Goal: Task Accomplishment & Management: Manage account settings

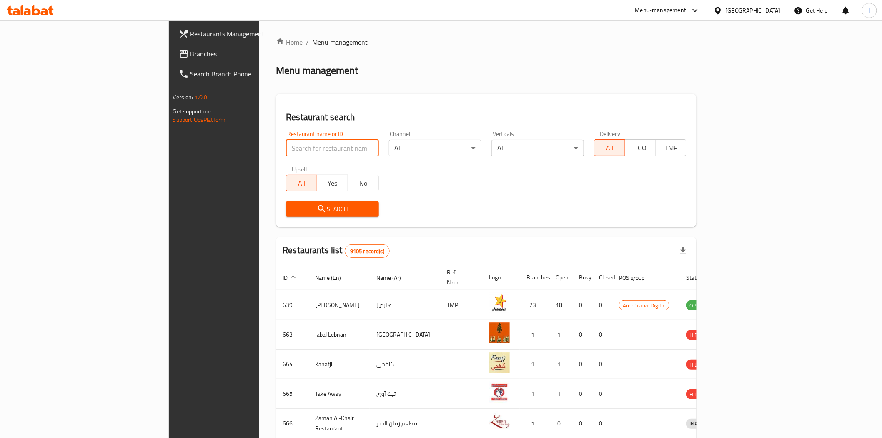
click at [286, 155] on input "search" at bounding box center [332, 148] width 93 height 17
paste input "10104"
type input "10104"
click at [293, 204] on span "Search" at bounding box center [332, 209] width 79 height 10
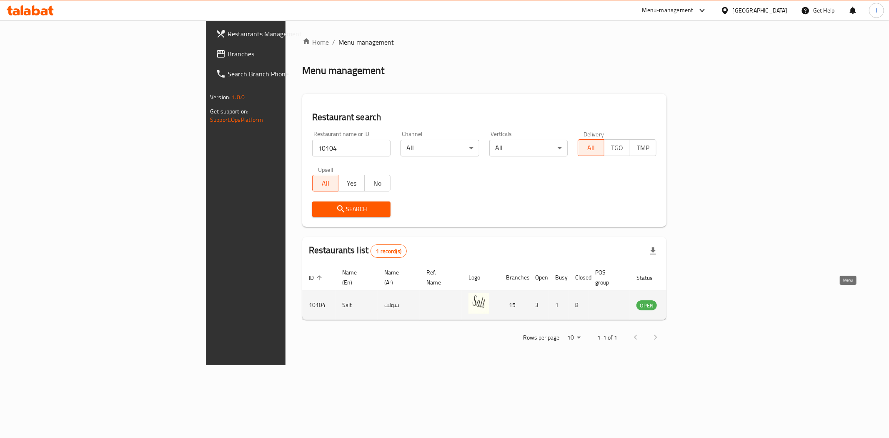
click at [690, 302] on icon "enhanced table" at bounding box center [685, 305] width 9 height 7
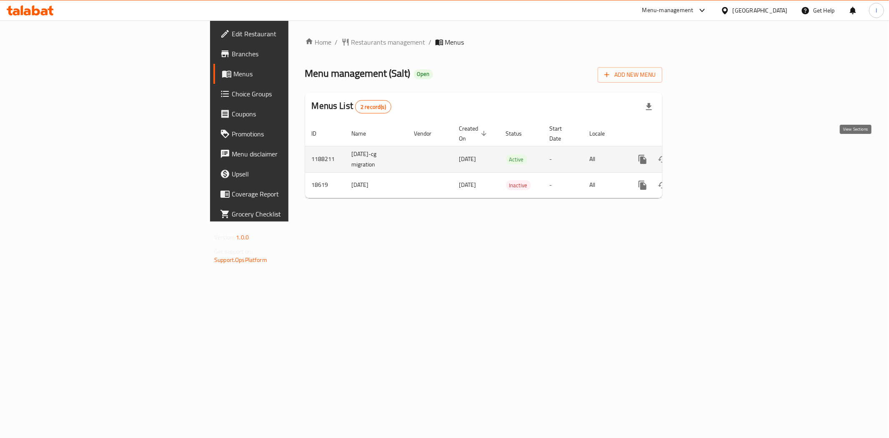
click at [708, 154] on icon "enhanced table" at bounding box center [703, 159] width 10 height 10
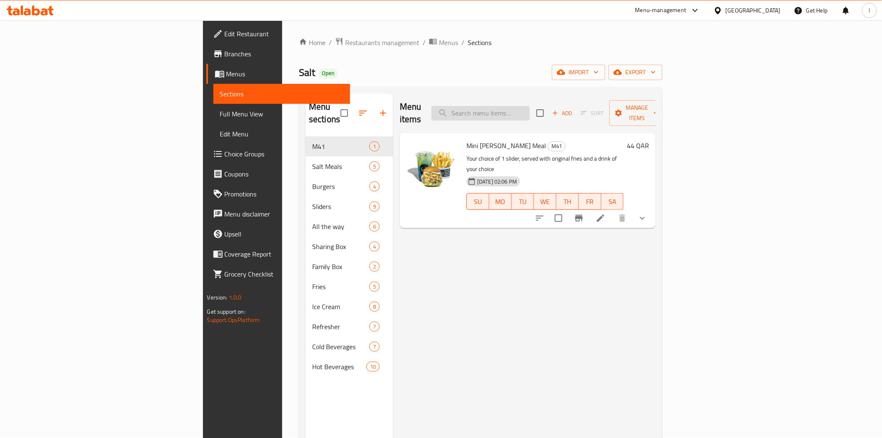
click at [530, 110] on input "search" at bounding box center [481, 113] width 98 height 15
paste input "Chicken original slider"
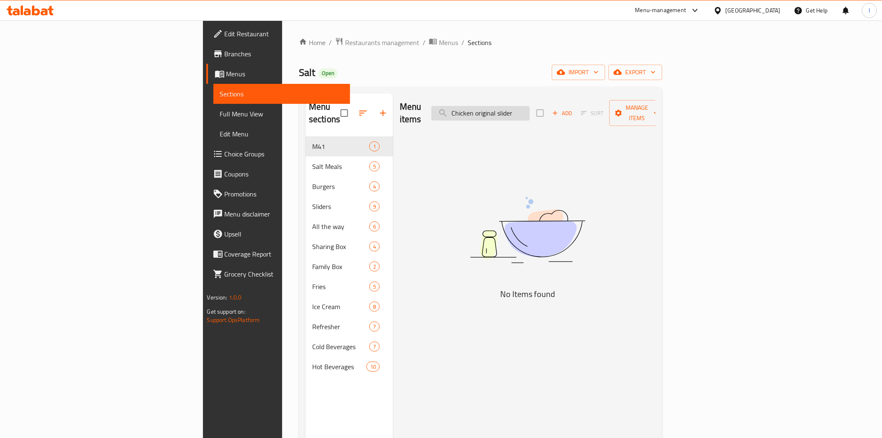
click at [530, 106] on input "Chicken original slider" at bounding box center [481, 113] width 98 height 15
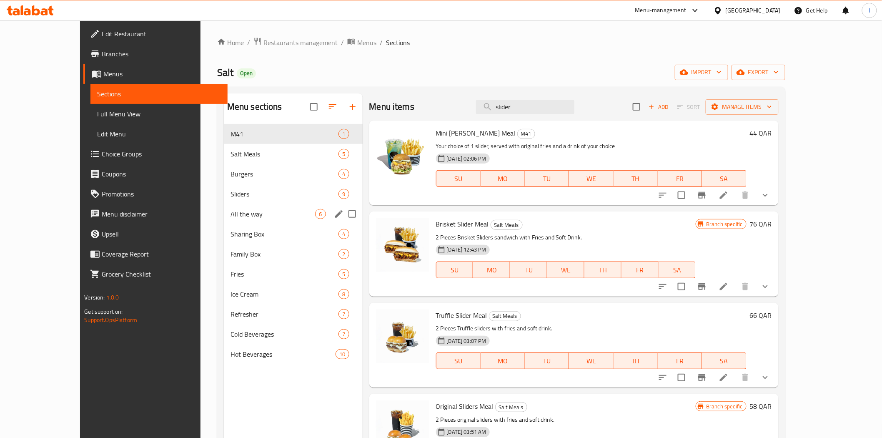
type input "slider"
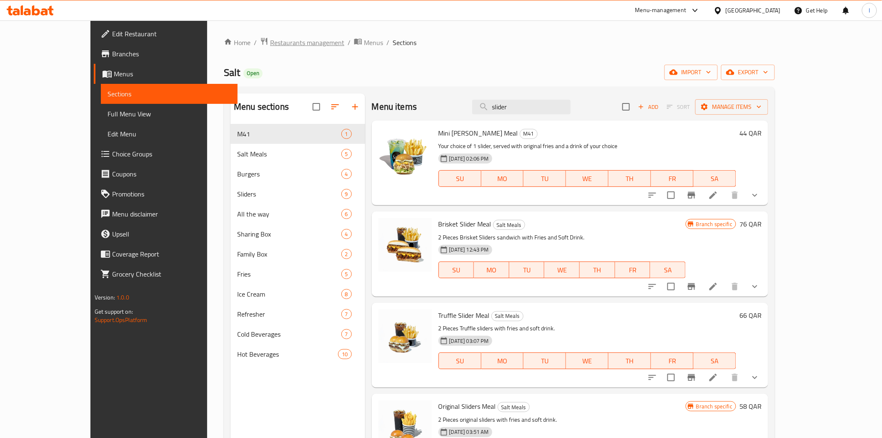
click at [270, 44] on span "Restaurants management" at bounding box center [307, 43] width 74 height 10
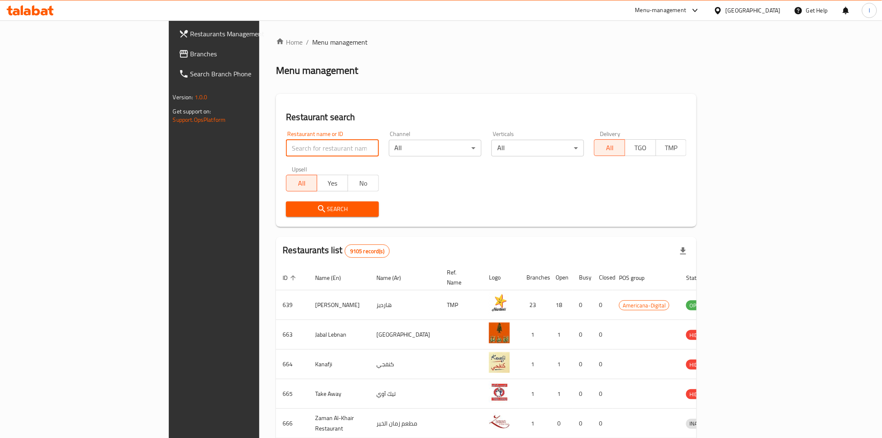
click at [286, 149] on input "search" at bounding box center [332, 148] width 93 height 17
paste input "665315"
type input "665315"
click at [293, 212] on span "Search" at bounding box center [332, 209] width 79 height 10
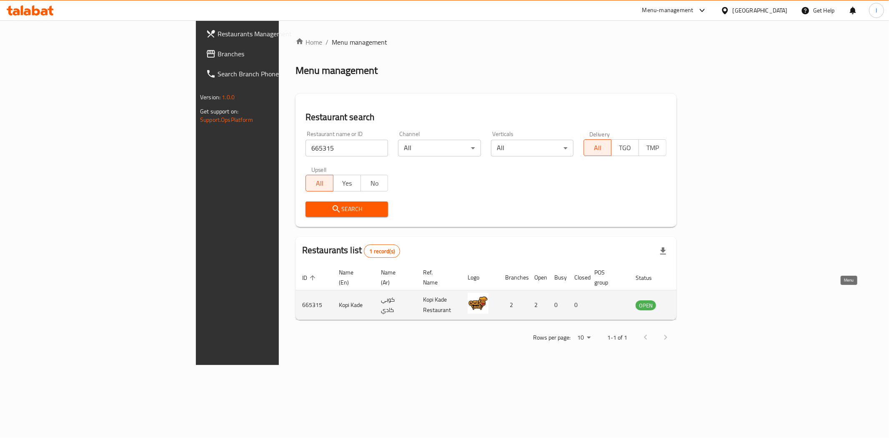
click at [690, 300] on icon "enhanced table" at bounding box center [685, 305] width 10 height 10
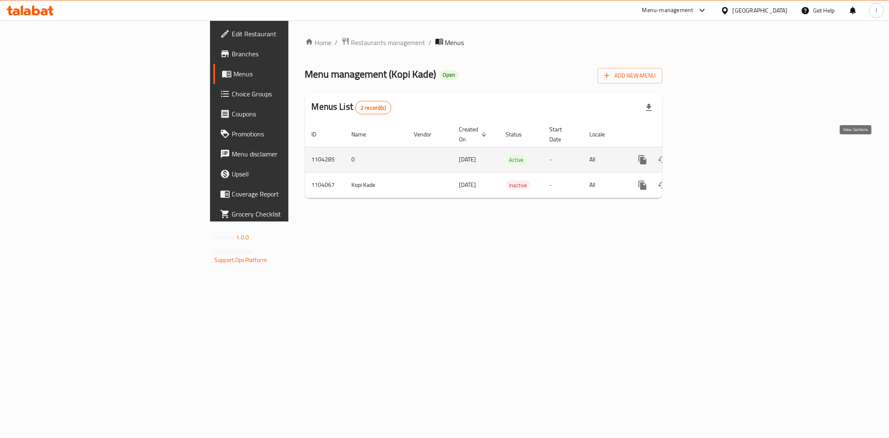
click at [713, 159] on link "enhanced table" at bounding box center [703, 160] width 20 height 20
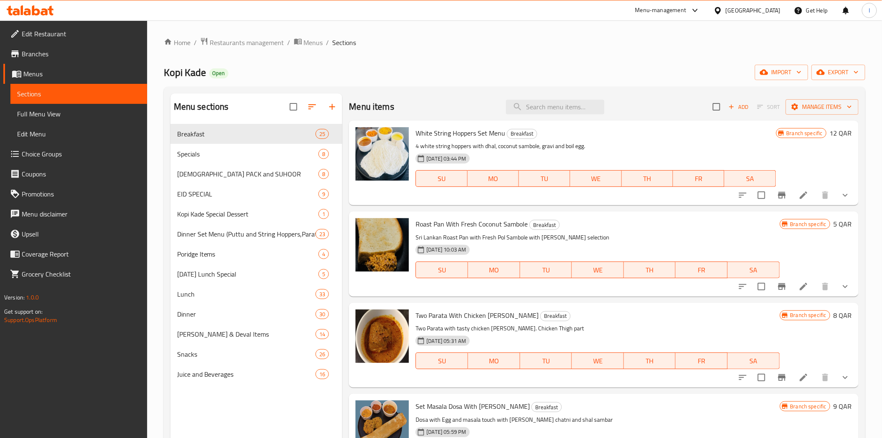
click at [190, 71] on span "Kopi Kade" at bounding box center [185, 72] width 42 height 19
copy span "Kopi Kade"
click at [573, 109] on input "search" at bounding box center [555, 107] width 98 height 15
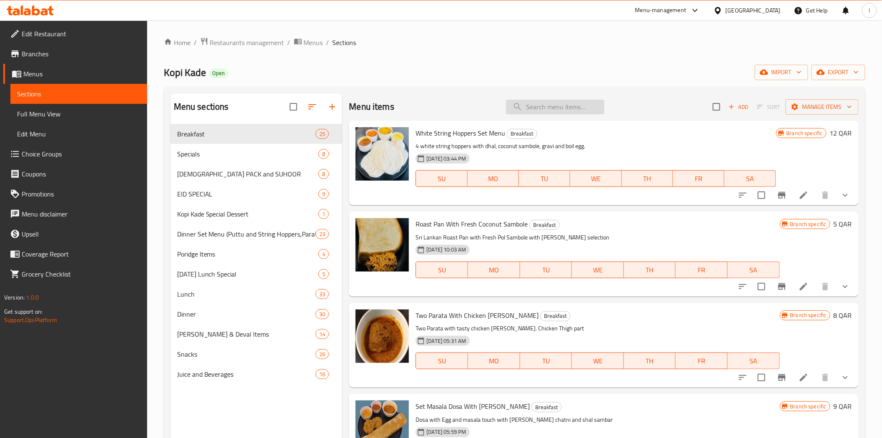
paste input "Quarter Chicken Fry"
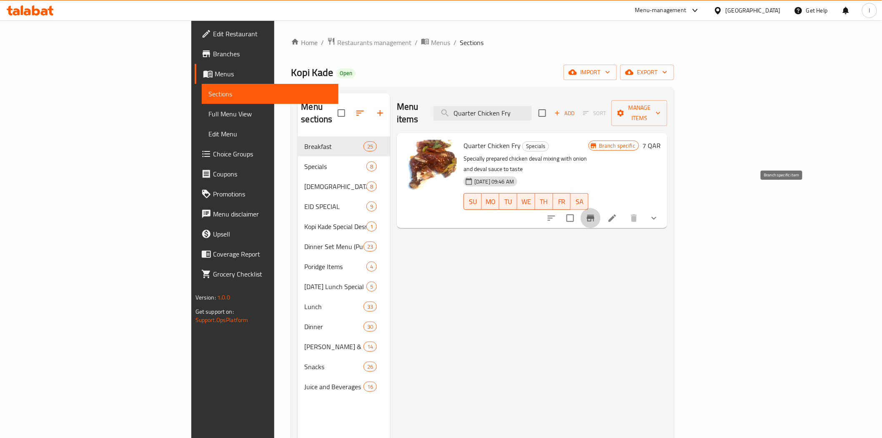
click at [595, 215] on icon "Branch-specific-item" at bounding box center [591, 218] width 8 height 7
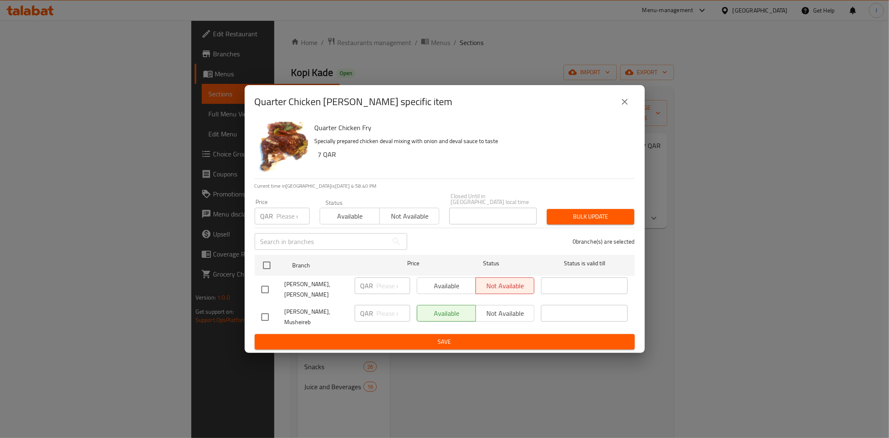
click at [372, 26] on div "Quarter Chicken [PERSON_NAME] specific item Quarter Chicken Fry Specially prepa…" at bounding box center [444, 219] width 889 height 438
click at [624, 107] on icon "close" at bounding box center [625, 102] width 10 height 10
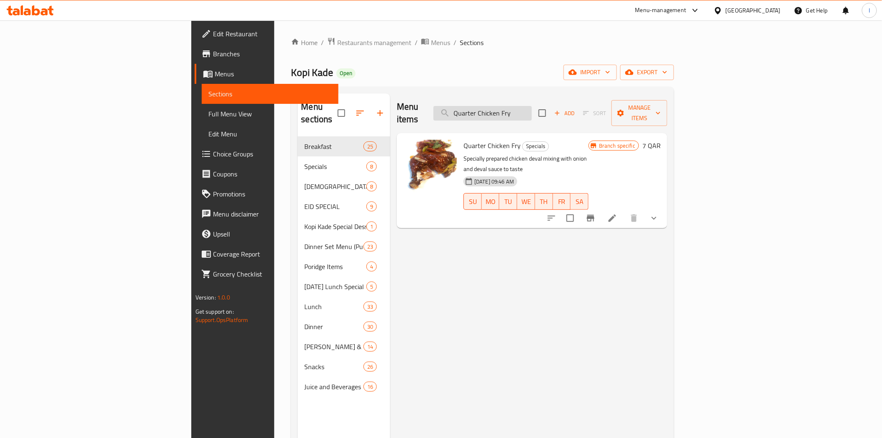
click at [532, 107] on input "Quarter Chicken Fry" at bounding box center [483, 113] width 98 height 15
paste input "Parata"
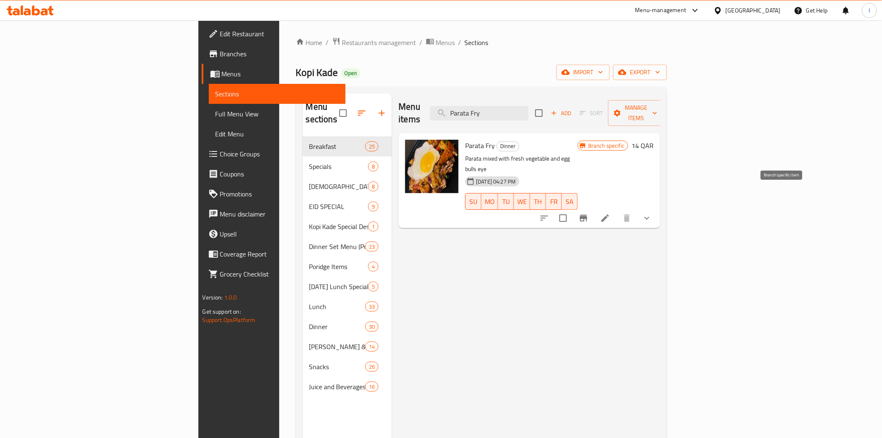
type input "Parata Fry"
click at [587, 215] on icon "Branch-specific-item" at bounding box center [584, 218] width 8 height 7
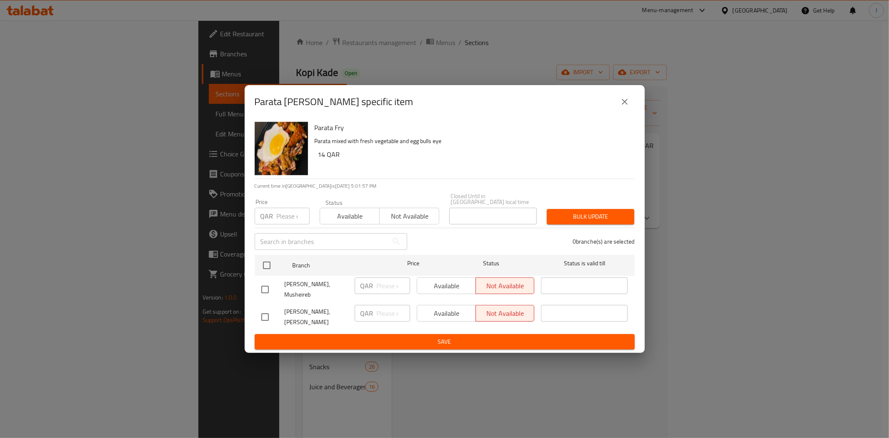
click at [623, 106] on icon "close" at bounding box center [625, 102] width 10 height 10
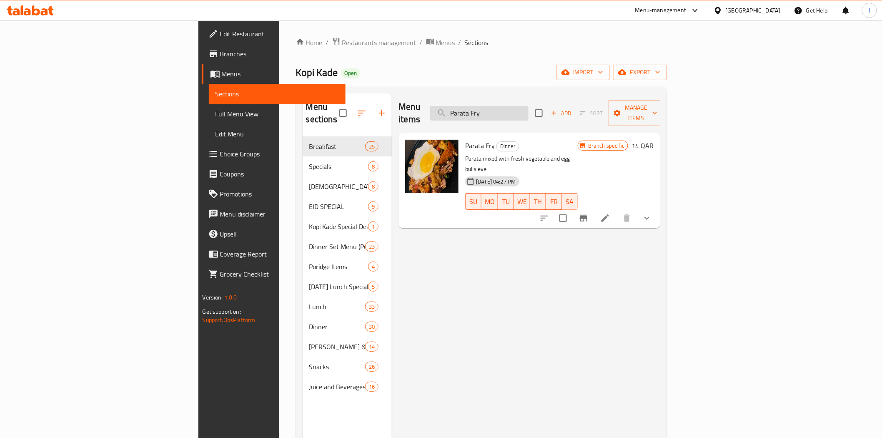
click at [529, 109] on input "Parata Fry" at bounding box center [479, 113] width 98 height 15
paste input "kottu"
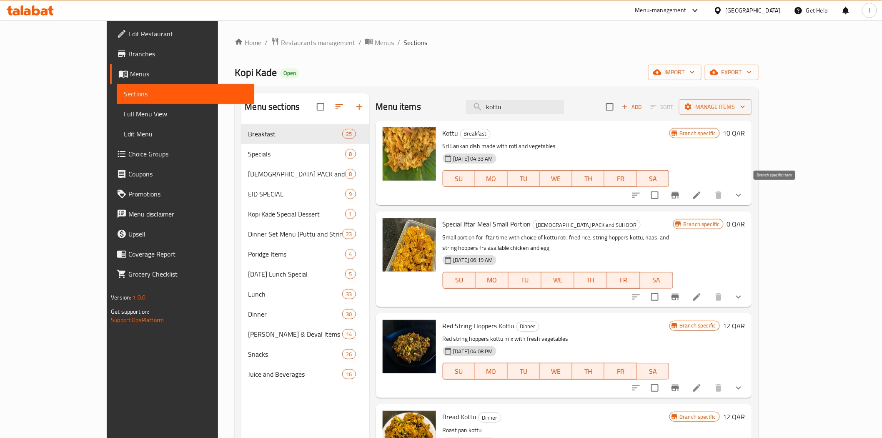
type input "kottu"
click at [680, 191] on icon "Branch-specific-item" at bounding box center [675, 195] width 10 height 10
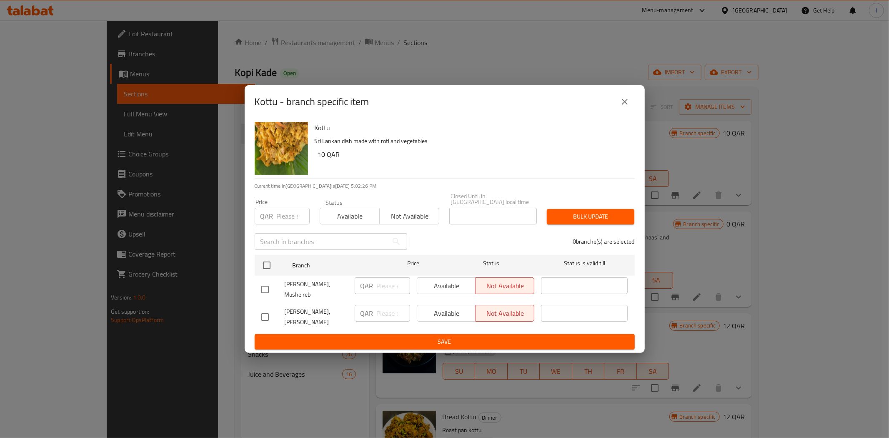
click at [624, 107] on icon "close" at bounding box center [625, 102] width 10 height 10
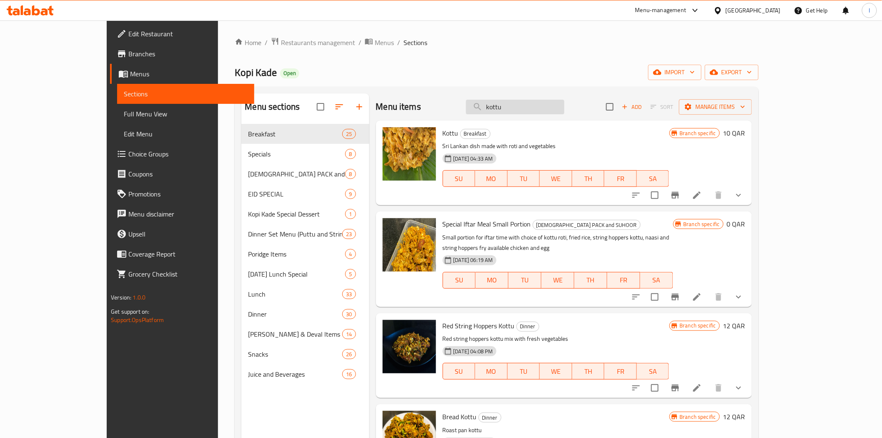
click at [549, 106] on input "kottu" at bounding box center [515, 107] width 98 height 15
paste input "Special chicken fried Rice"
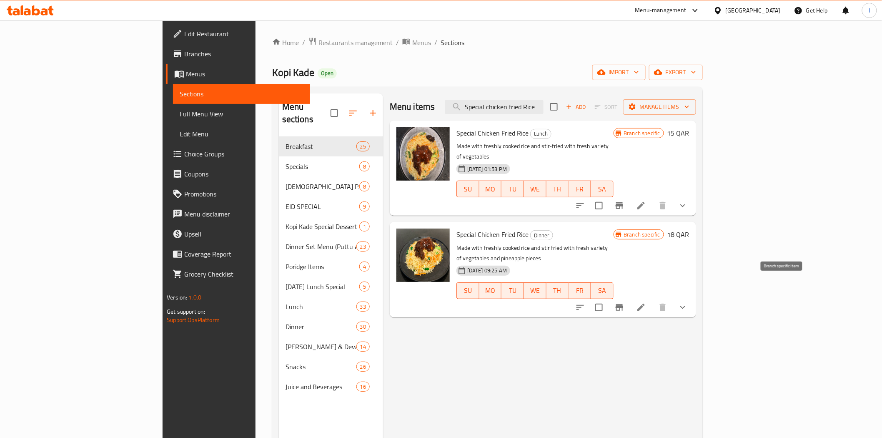
type input "Special chicken fried Rice"
click at [625, 302] on icon "Branch-specific-item" at bounding box center [620, 307] width 10 height 10
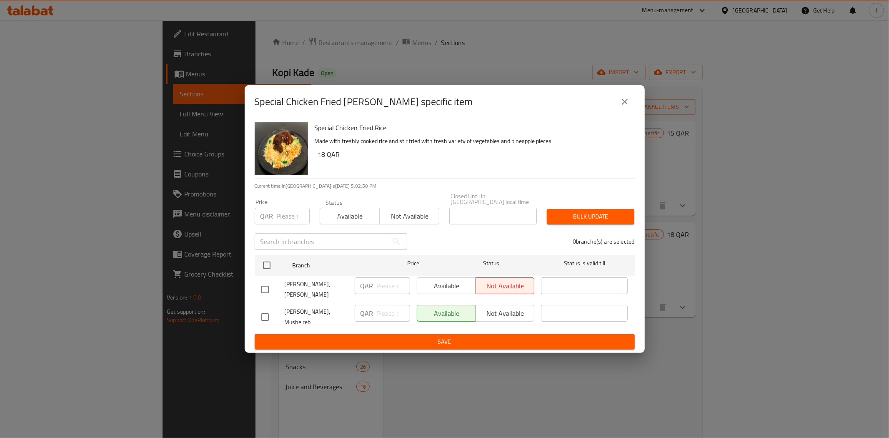
click at [623, 107] on icon "close" at bounding box center [625, 102] width 10 height 10
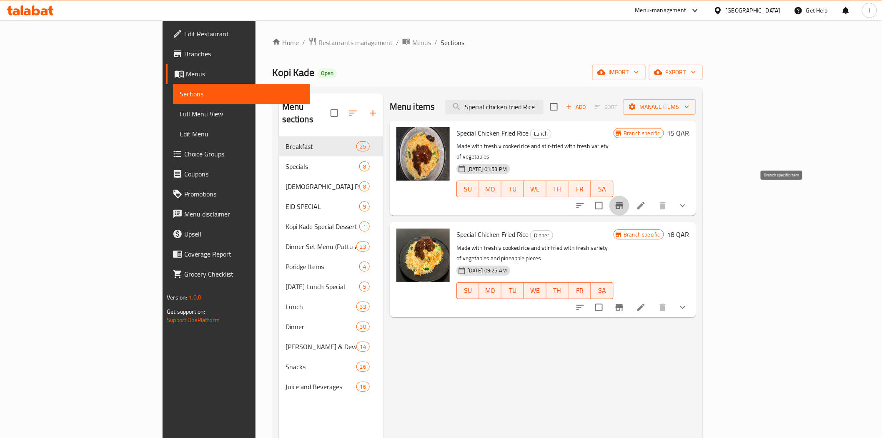
click at [623, 202] on icon "Branch-specific-item" at bounding box center [620, 205] width 8 height 7
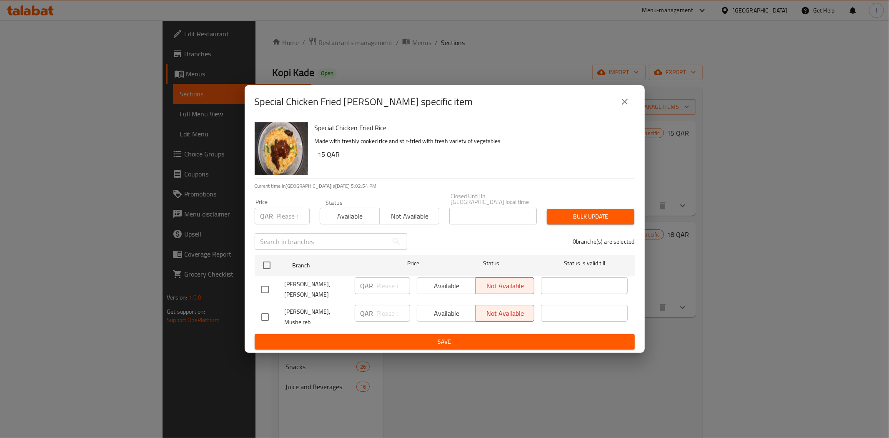
click at [627, 107] on icon "close" at bounding box center [625, 102] width 10 height 10
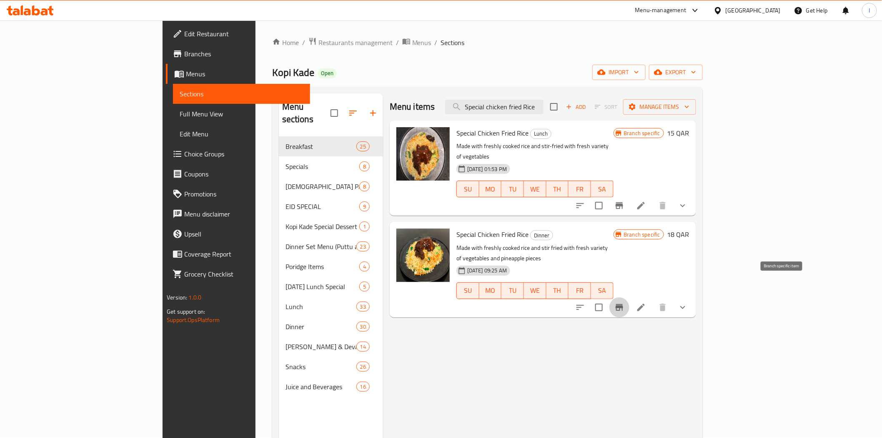
click at [623, 304] on icon "Branch-specific-item" at bounding box center [620, 307] width 8 height 7
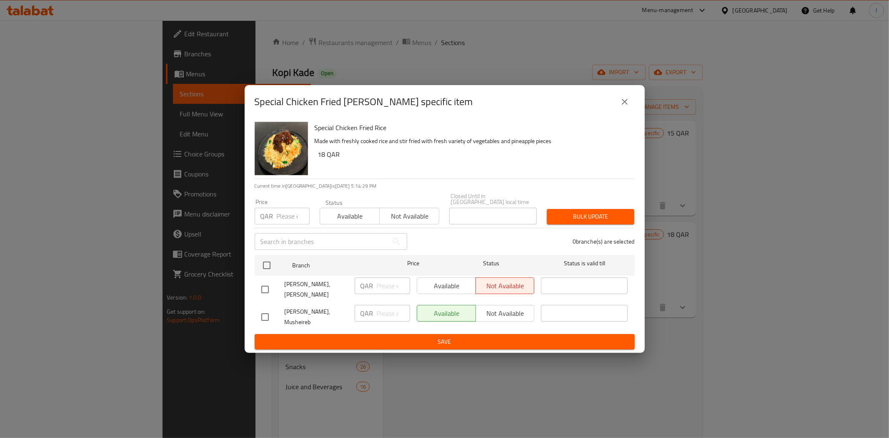
click at [328, 7] on div "Special Chicken Fried [PERSON_NAME] specific item Special Chicken Fried Rice Ma…" at bounding box center [444, 219] width 889 height 438
click at [627, 107] on icon "close" at bounding box center [625, 102] width 10 height 10
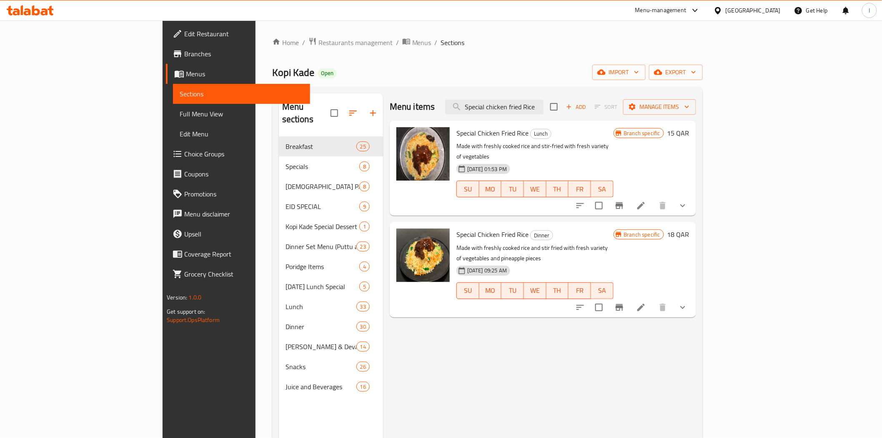
click at [272, 74] on span "Kopi Kade" at bounding box center [293, 72] width 42 height 19
copy span "Kopi Kade"
click at [623, 202] on icon "Branch-specific-item" at bounding box center [620, 205] width 8 height 7
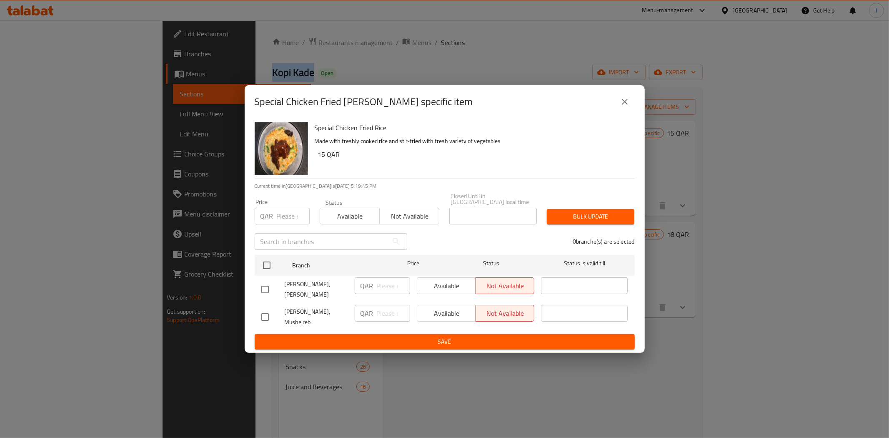
drag, startPoint x: 623, startPoint y: 110, endPoint x: 642, endPoint y: 128, distance: 26.5
click at [625, 105] on icon "close" at bounding box center [625, 102] width 6 height 6
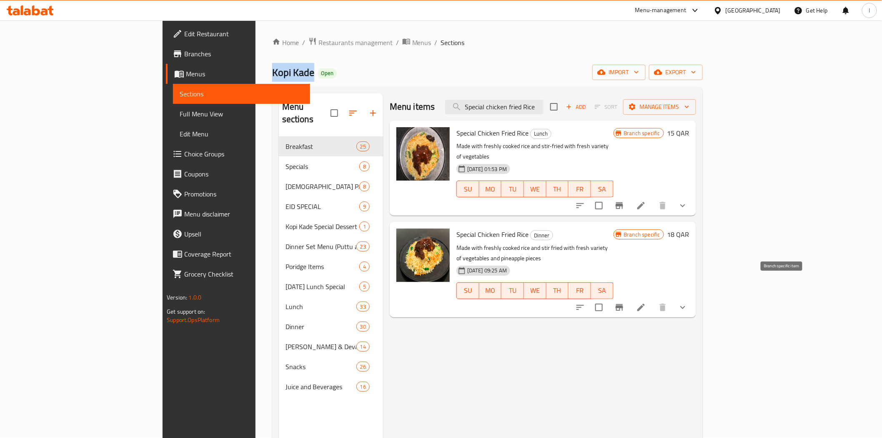
click at [630, 297] on button "Branch-specific-item" at bounding box center [620, 307] width 20 height 20
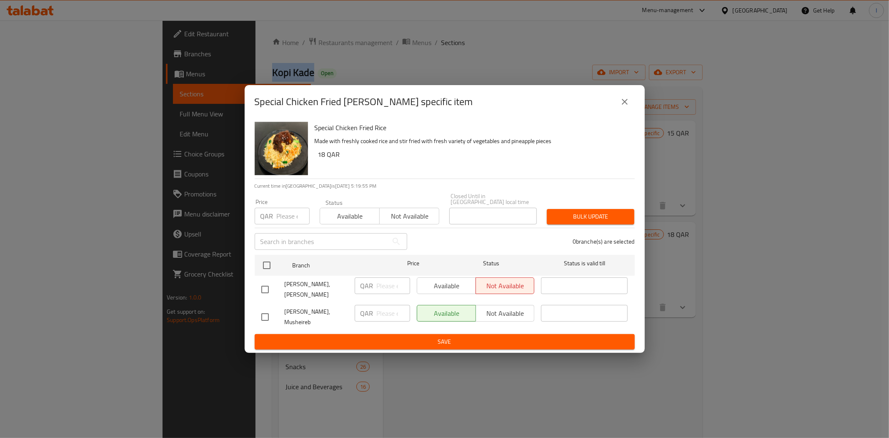
click at [267, 289] on input "checkbox" at bounding box center [265, 290] width 18 height 18
checkbox input "true"
click at [432, 290] on span "Available" at bounding box center [447, 286] width 52 height 12
click at [461, 336] on span "Save" at bounding box center [444, 341] width 367 height 10
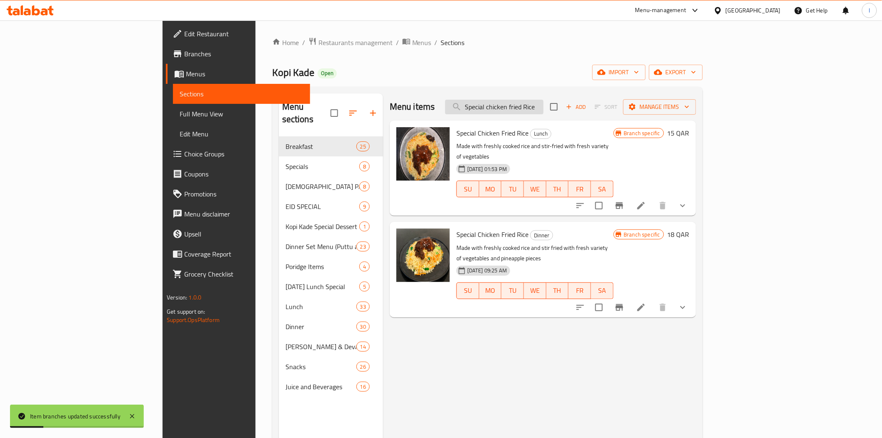
click at [544, 107] on input "Special chicken fried Rice" at bounding box center [494, 107] width 98 height 15
click at [544, 108] on input "Special chicken fried Rice" at bounding box center [494, 107] width 98 height 15
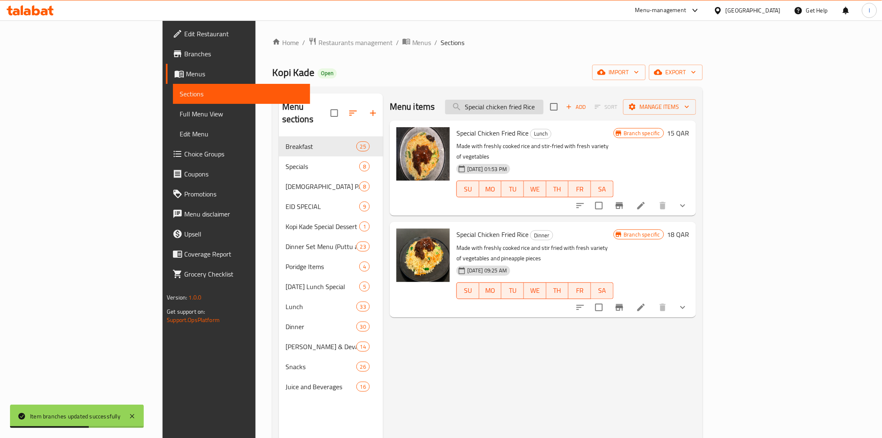
click at [544, 108] on input "Special chicken fried Rice" at bounding box center [494, 107] width 98 height 15
paste input "Quarter chicken"
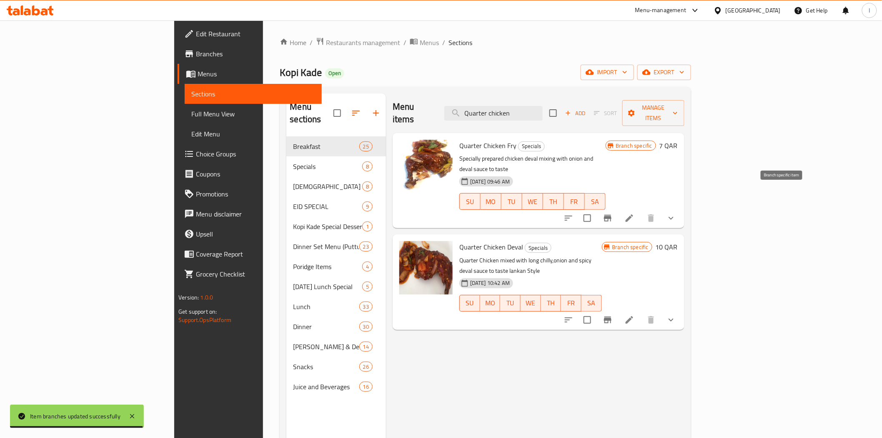
type input "Quarter chicken"
click at [618, 208] on button "Branch-specific-item" at bounding box center [608, 218] width 20 height 20
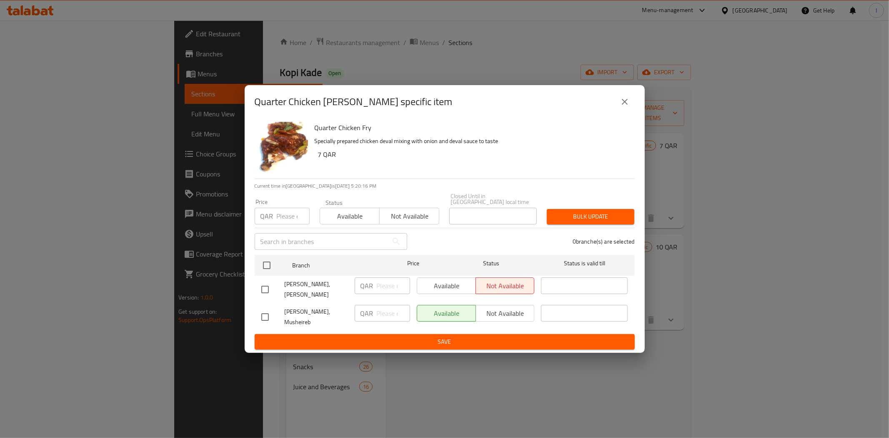
click at [266, 289] on input "checkbox" at bounding box center [265, 290] width 18 height 18
checkbox input "true"
click at [435, 289] on span "Available" at bounding box center [447, 286] width 52 height 12
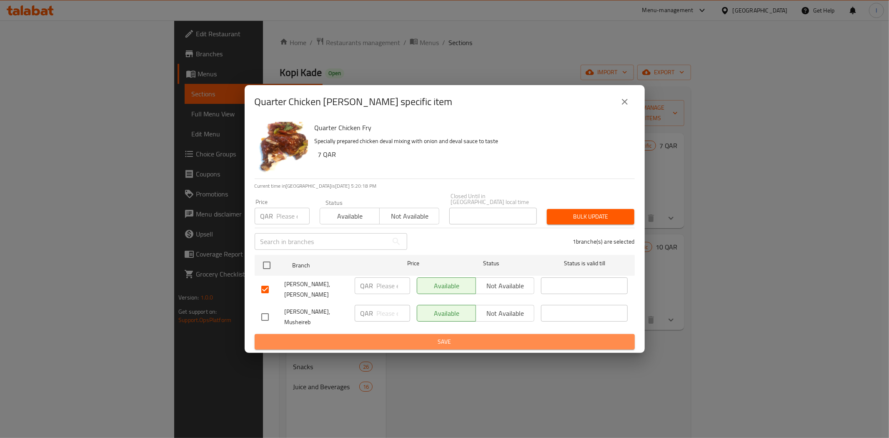
click at [466, 336] on span "Save" at bounding box center [444, 341] width 367 height 10
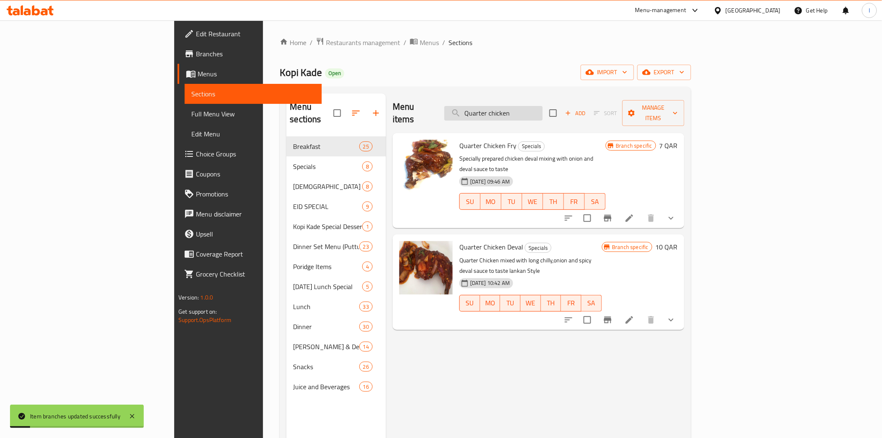
click at [543, 106] on input "Quarter chicken" at bounding box center [493, 113] width 98 height 15
paste input "Parata Fry"
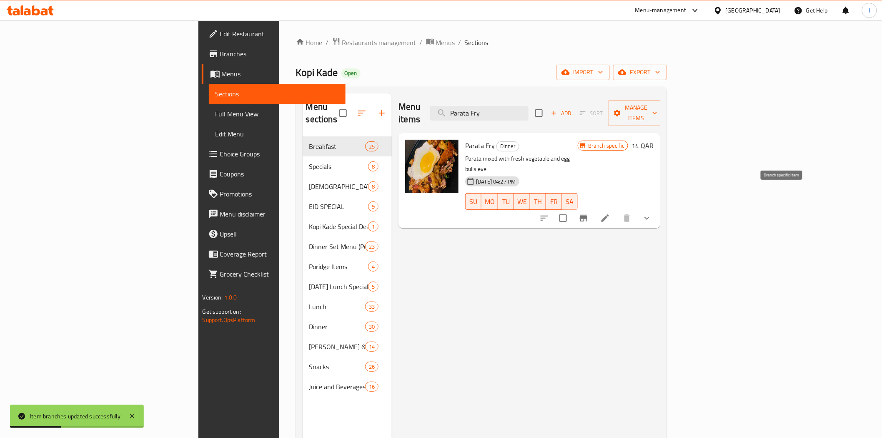
type input "Parata Fry"
click at [587, 215] on icon "Branch-specific-item" at bounding box center [584, 218] width 8 height 7
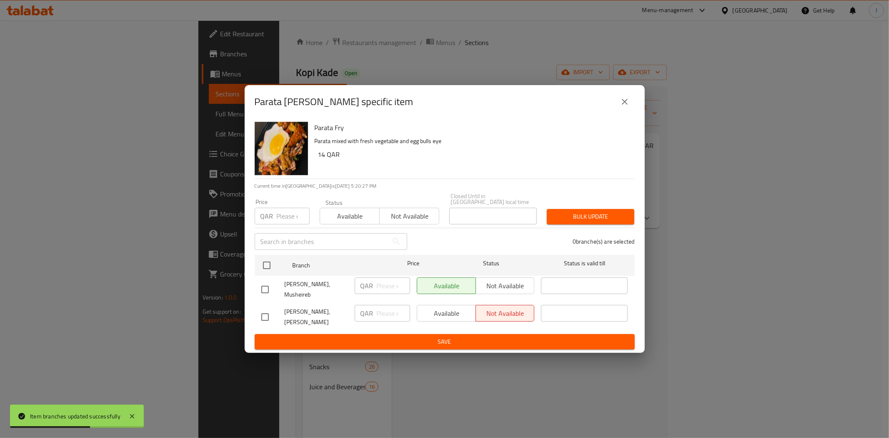
click at [266, 313] on input "checkbox" at bounding box center [265, 317] width 18 height 18
checkbox input "true"
click at [441, 313] on span "Available" at bounding box center [447, 313] width 52 height 12
click at [438, 336] on span "Save" at bounding box center [444, 341] width 367 height 10
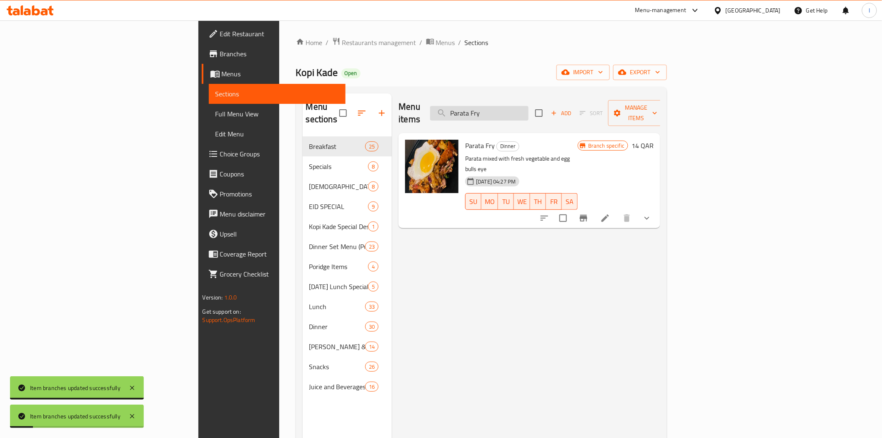
click at [529, 106] on input "Parata Fry" at bounding box center [479, 113] width 98 height 15
paste input "kottu"
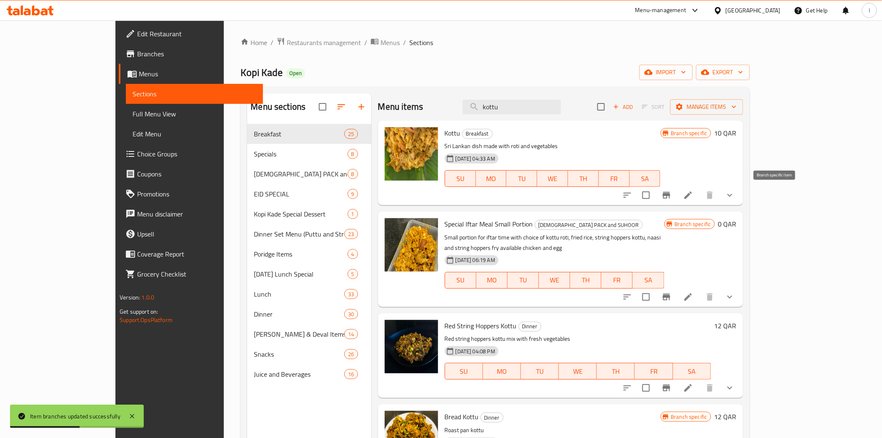
type input "kottu"
click at [672, 192] on icon "Branch-specific-item" at bounding box center [667, 195] width 10 height 10
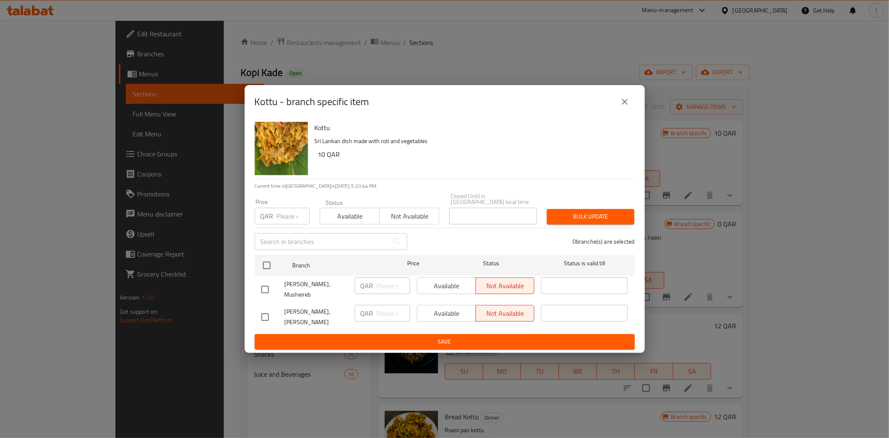
click at [620, 107] on icon "close" at bounding box center [625, 102] width 10 height 10
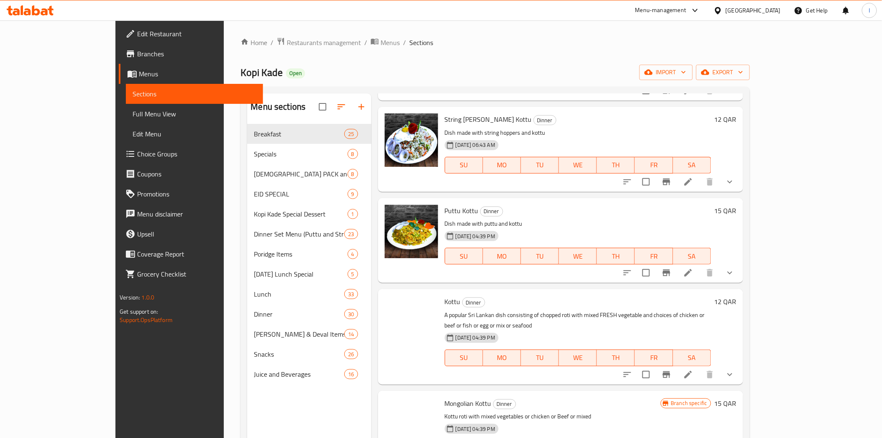
scroll to position [493, 0]
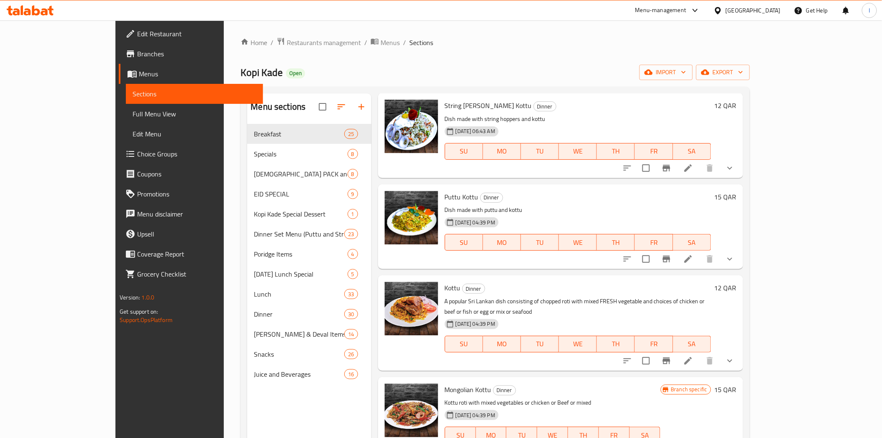
click at [670, 357] on icon "Branch-specific-item" at bounding box center [667, 360] width 8 height 7
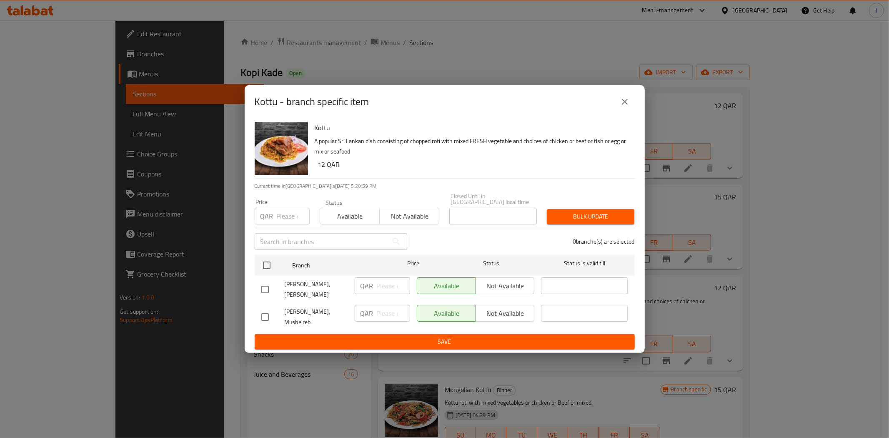
click at [625, 107] on icon "close" at bounding box center [625, 102] width 10 height 10
